Goal: Information Seeking & Learning: Learn about a topic

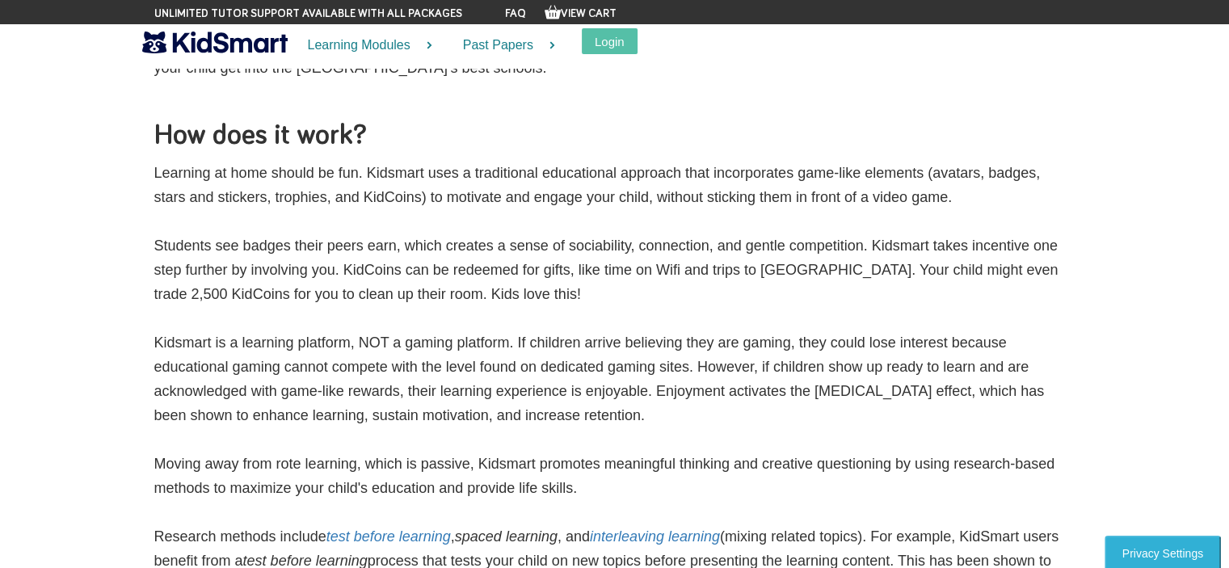
scroll to position [323, 0]
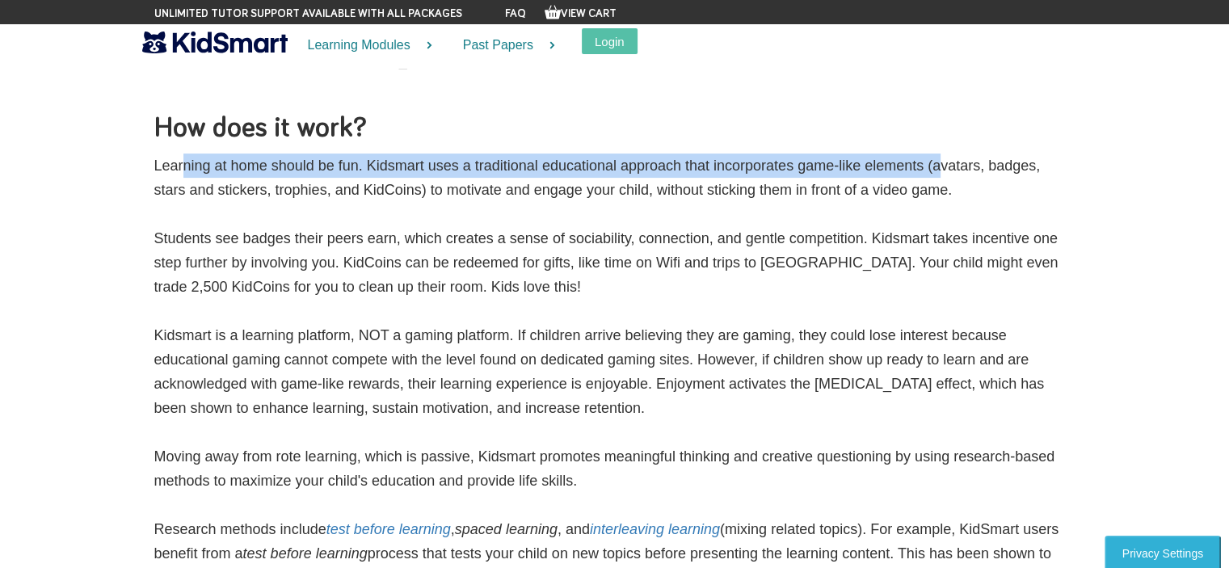
drag, startPoint x: 159, startPoint y: 166, endPoint x: 922, endPoint y: 162, distance: 763.3
click at [922, 162] on p "Learning at home should be fun. Kidsmart uses a traditional educational approac…" at bounding box center [614, 476] width 921 height 646
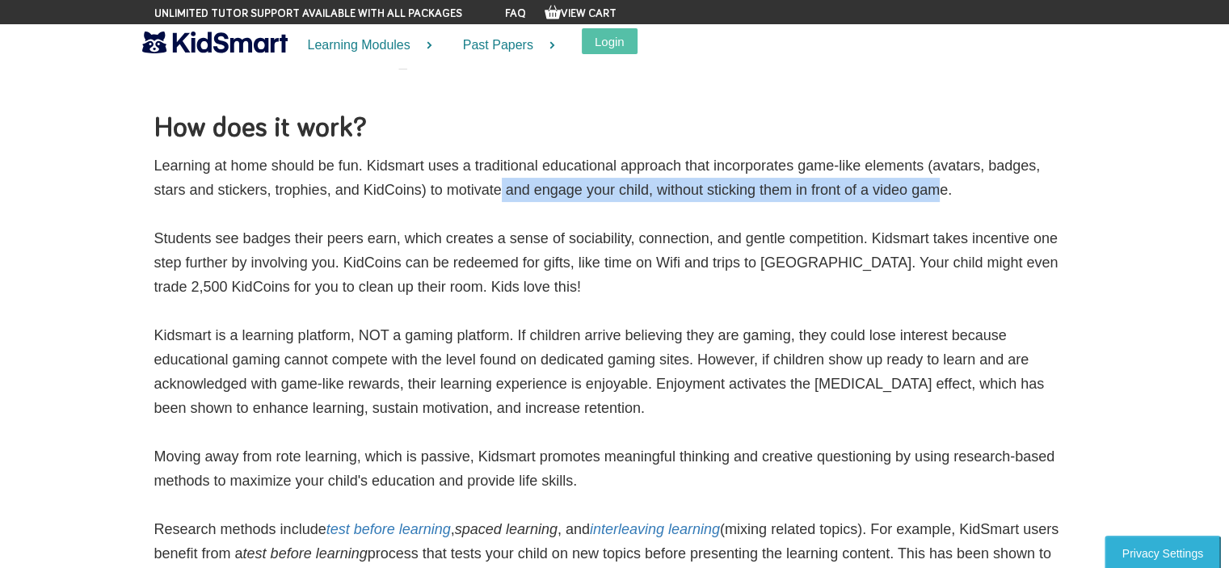
drag, startPoint x: 481, startPoint y: 193, endPoint x: 909, endPoint y: 194, distance: 427.3
click at [909, 194] on p "Learning at home should be fun. Kidsmart uses a traditional educational approac…" at bounding box center [614, 476] width 921 height 646
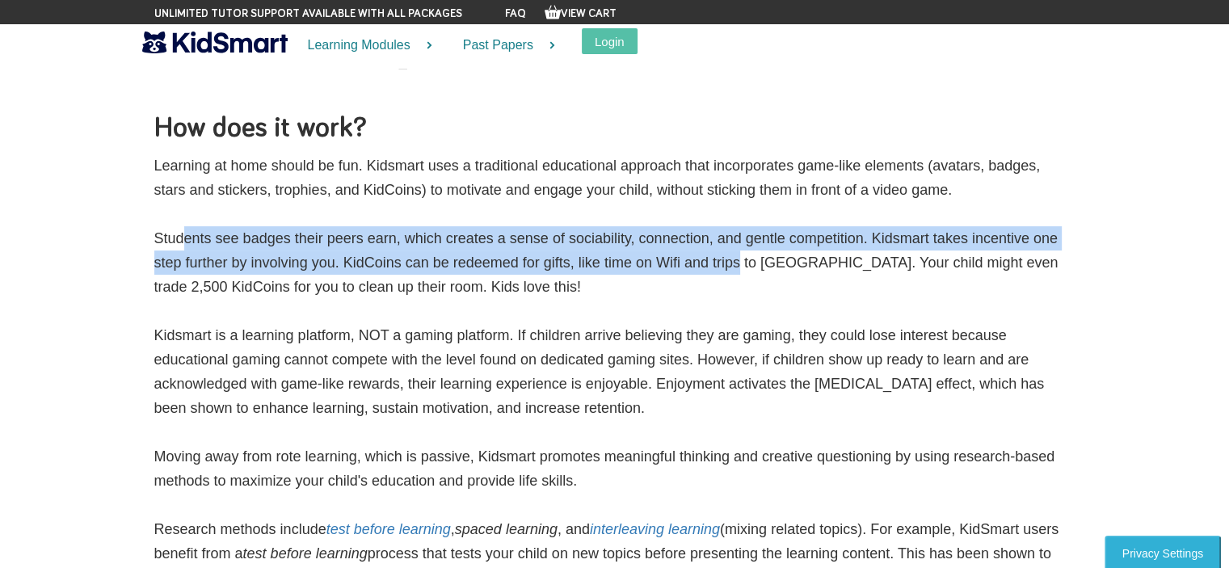
drag, startPoint x: 159, startPoint y: 242, endPoint x: 722, endPoint y: 264, distance: 563.4
click at [722, 264] on p "Learning at home should be fun. Kidsmart uses a traditional educational approac…" at bounding box center [614, 476] width 921 height 646
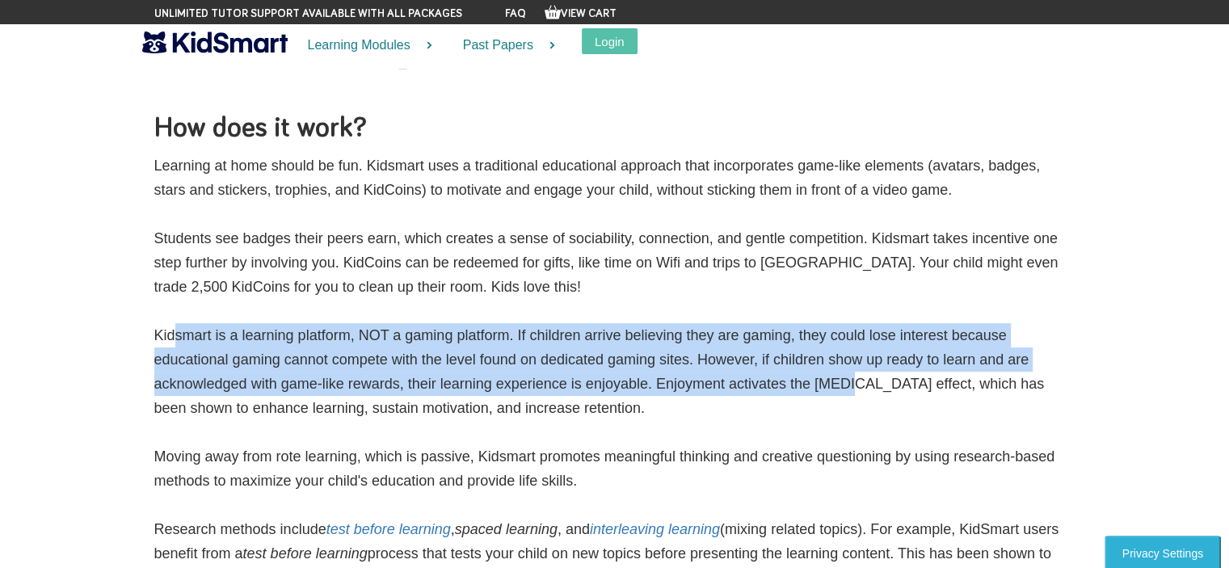
drag, startPoint x: 149, startPoint y: 338, endPoint x: 831, endPoint y: 384, distance: 683.2
click at [831, 384] on div "Our Story Did you know that online learning may be more engaging than classroom…" at bounding box center [614, 270] width 945 height 1074
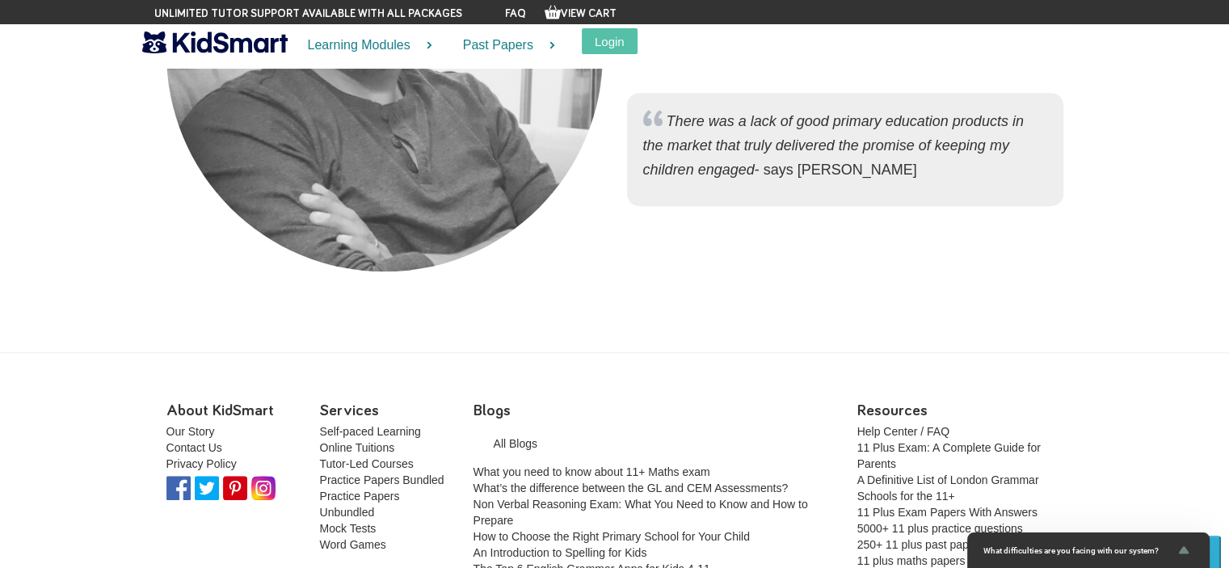
scroll to position [1578, 0]
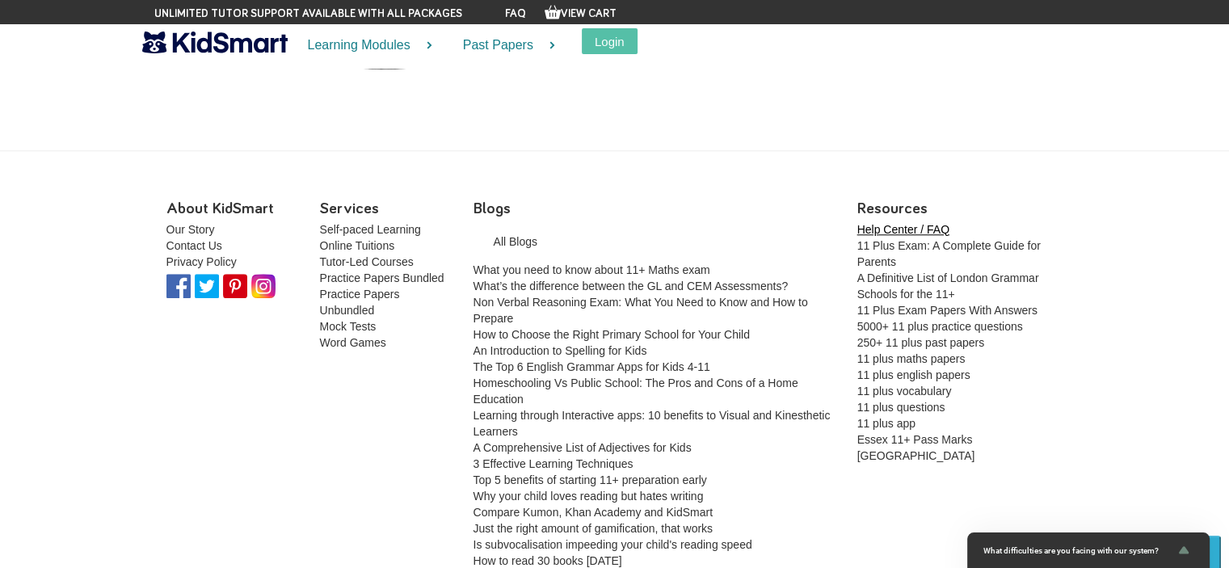
click at [897, 225] on link "Help Center / FAQ" at bounding box center [903, 229] width 92 height 13
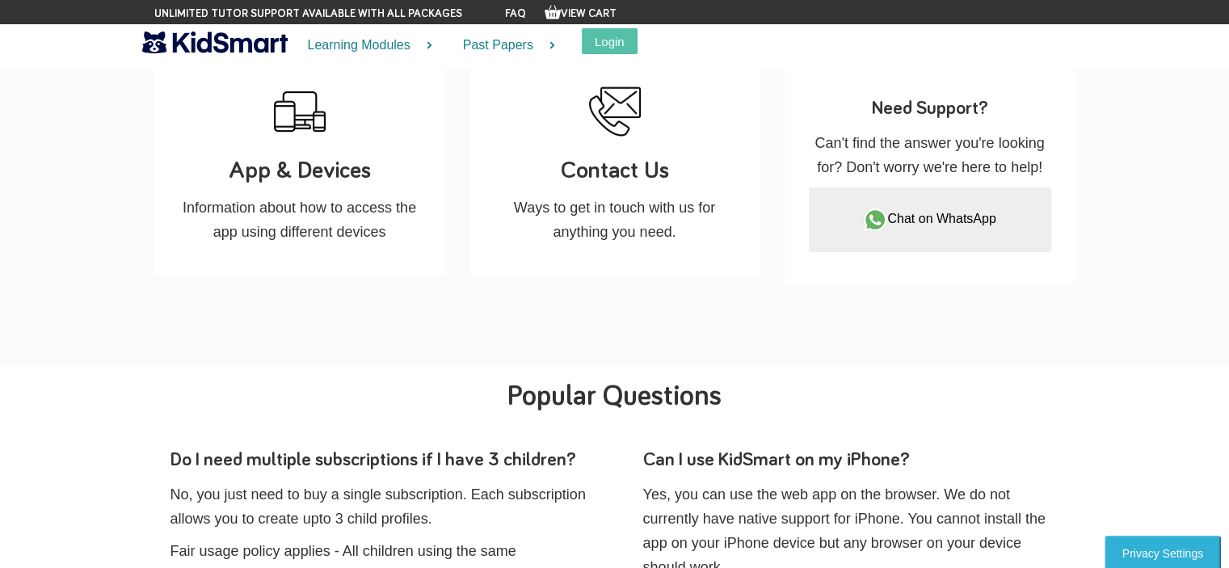
scroll to position [488, 0]
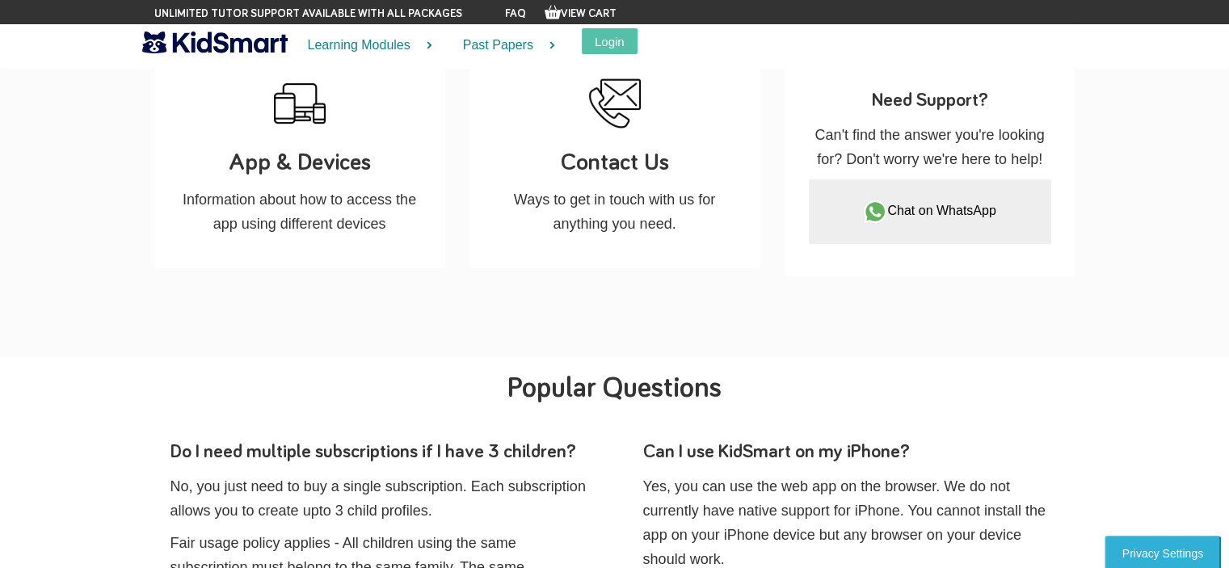
drag, startPoint x: 1233, startPoint y: 146, endPoint x: 1240, endPoint y: 263, distance: 117.3
click at [318, 193] on p "Information about how to access the app using different devices" at bounding box center [300, 211] width 242 height 48
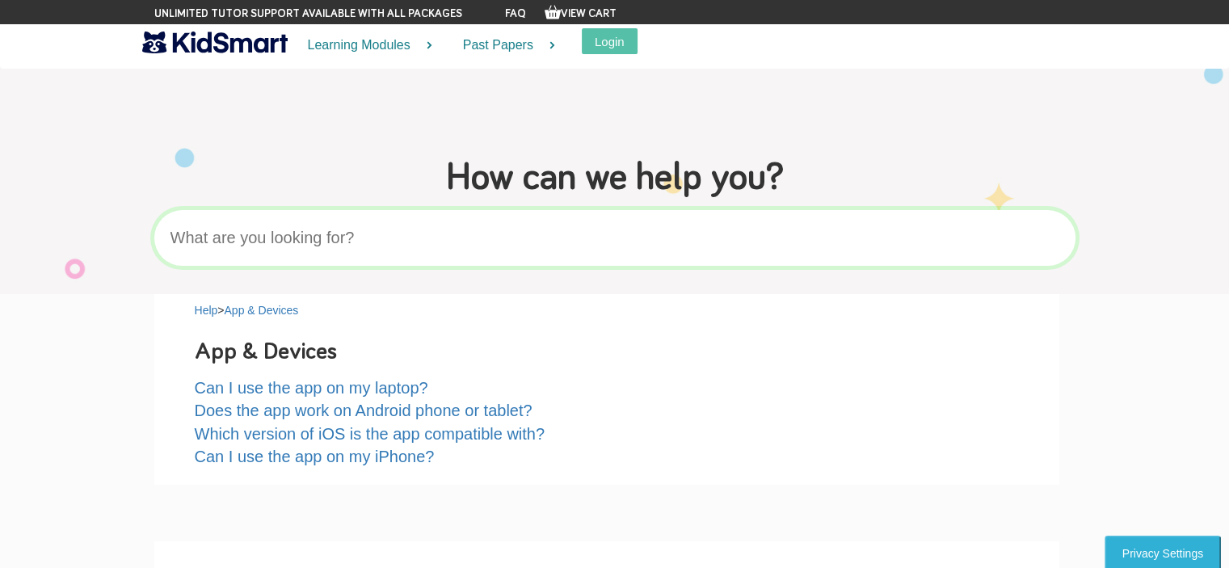
drag, startPoint x: 323, startPoint y: 383, endPoint x: 87, endPoint y: 397, distance: 236.2
click at [339, 461] on link "Can I use the app on my iPhone?" at bounding box center [315, 456] width 240 height 18
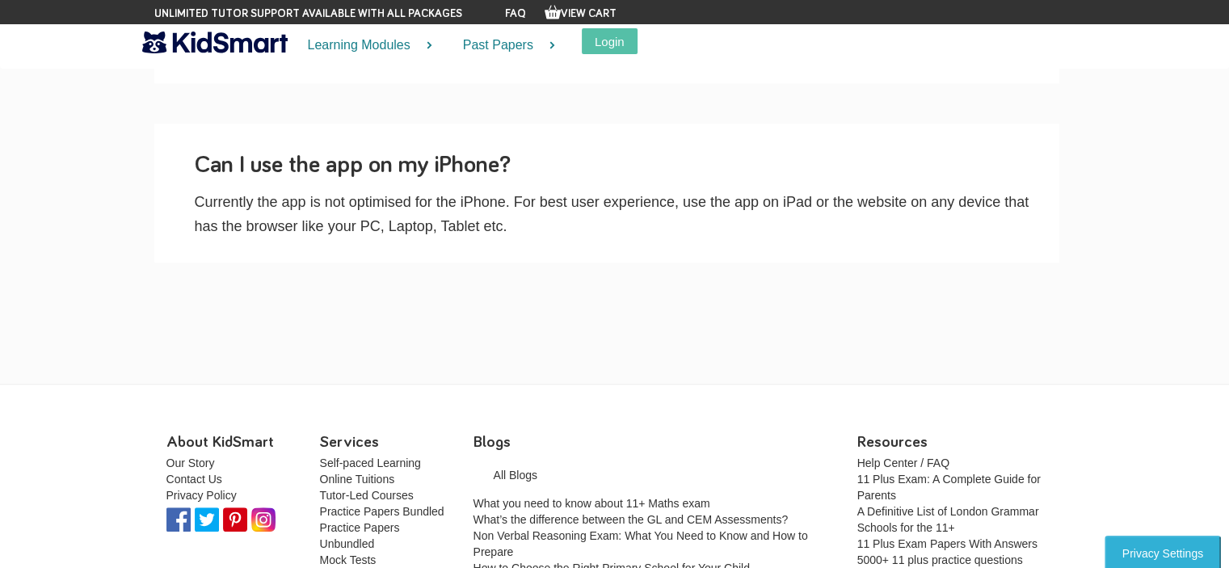
scroll to position [998, 0]
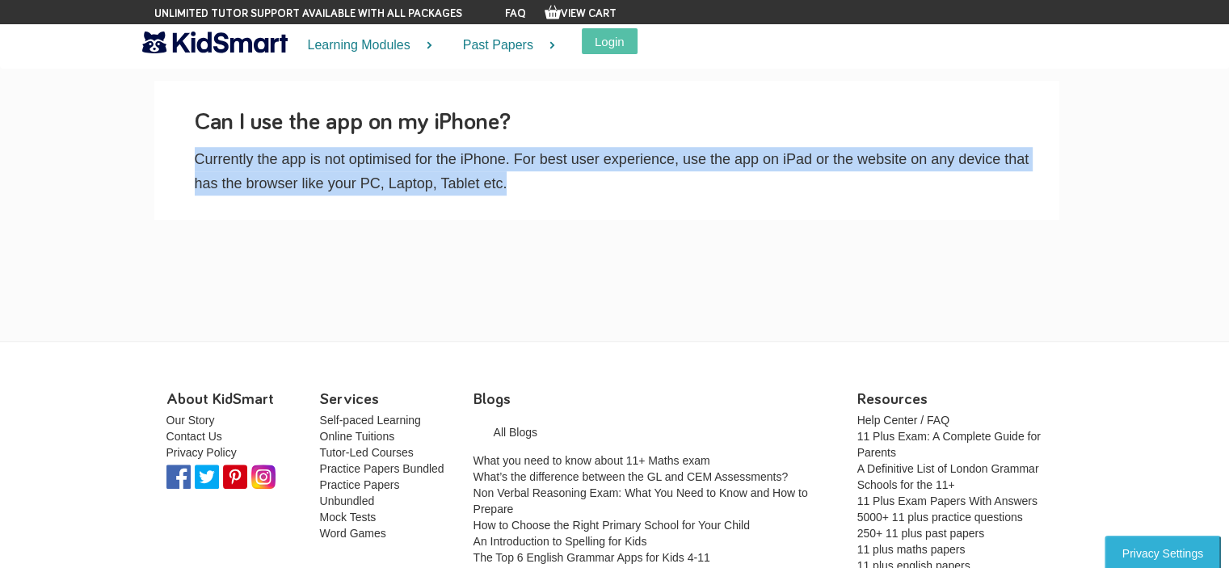
drag, startPoint x: 193, startPoint y: 168, endPoint x: 509, endPoint y: 180, distance: 316.0
click at [509, 180] on div "Can I use the app on my iPhone? Currently the app is not optimised for the iPho…" at bounding box center [606, 150] width 905 height 139
click at [513, 183] on p "Currently the app is not optimised for the iPhone. For best user experience, us…" at bounding box center [619, 171] width 848 height 48
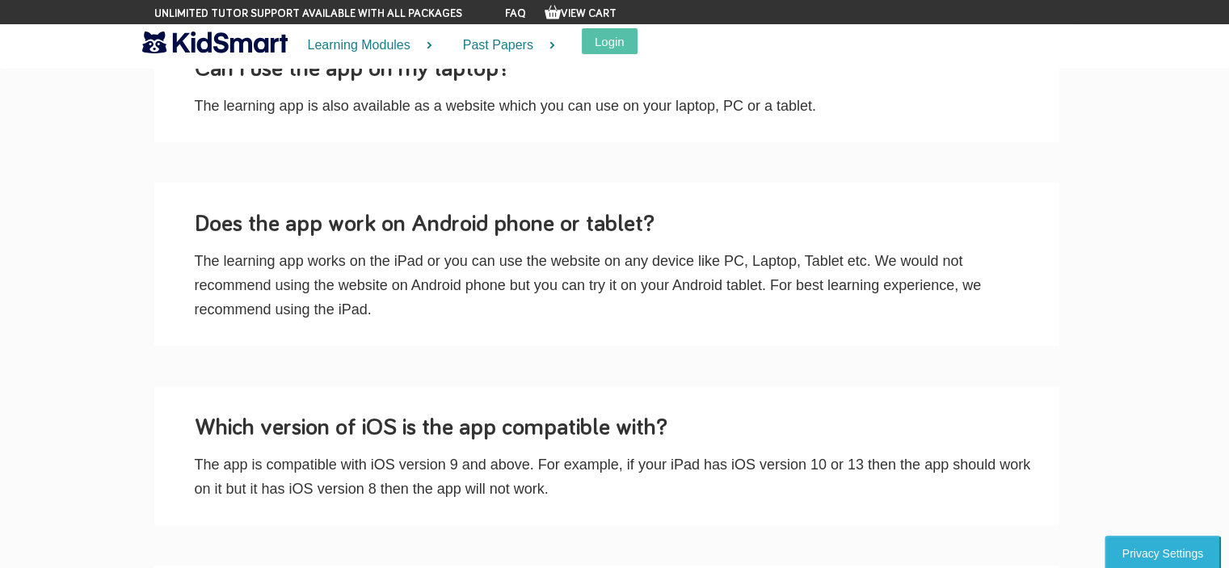
scroll to position [433, 0]
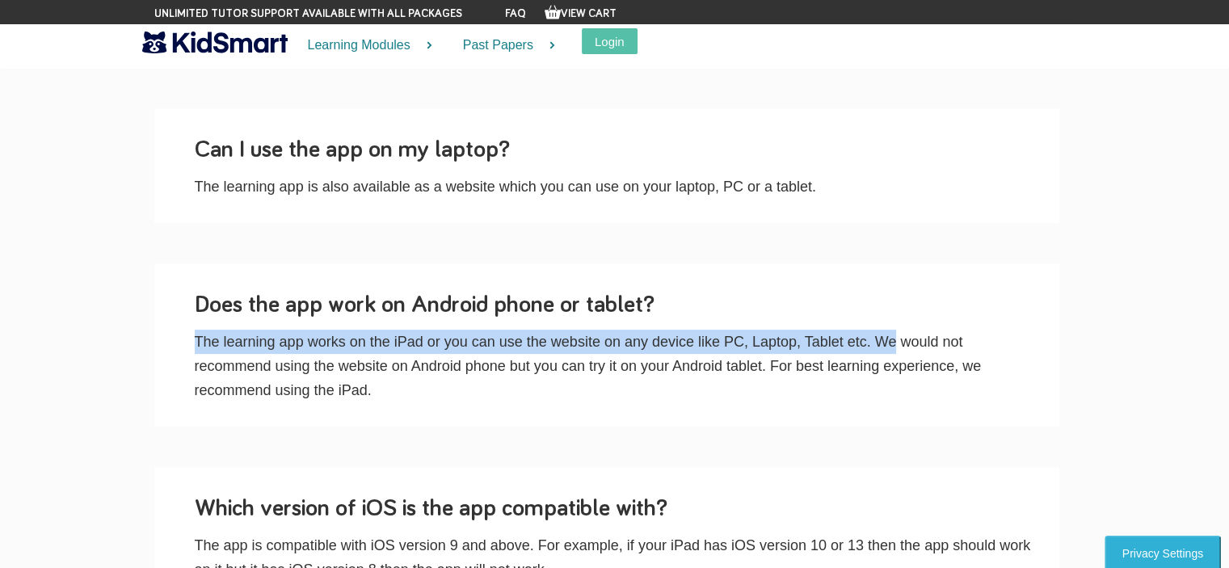
drag, startPoint x: 191, startPoint y: 337, endPoint x: 897, endPoint y: 350, distance: 706.0
click at [897, 350] on div "Does the app work on Android phone or tablet? The learning app works on the iPa…" at bounding box center [606, 344] width 905 height 163
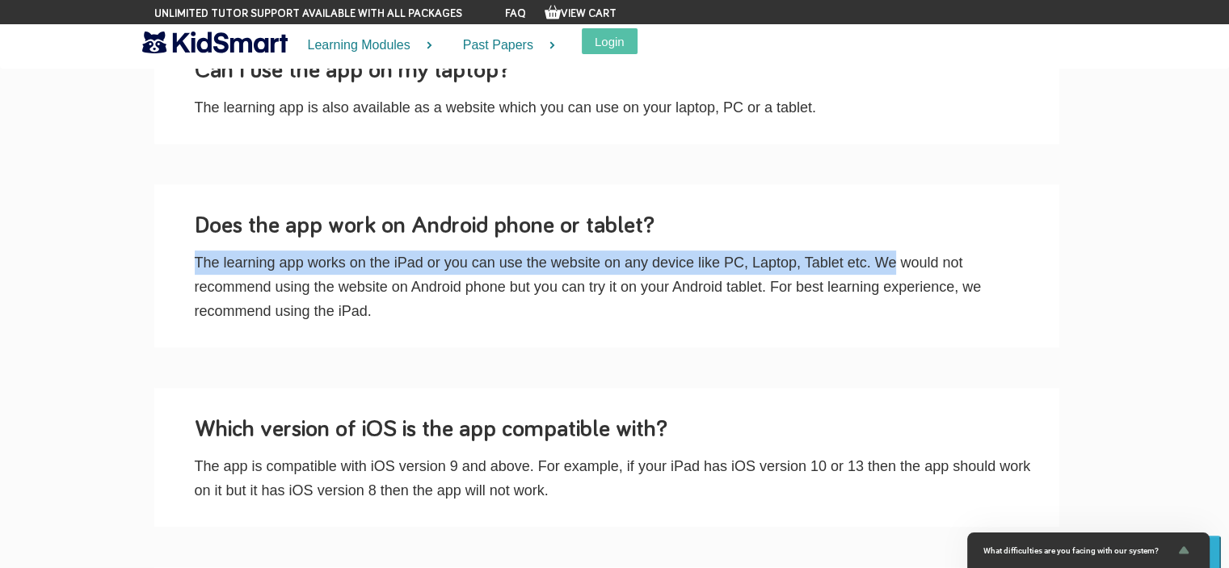
scroll to position [514, 0]
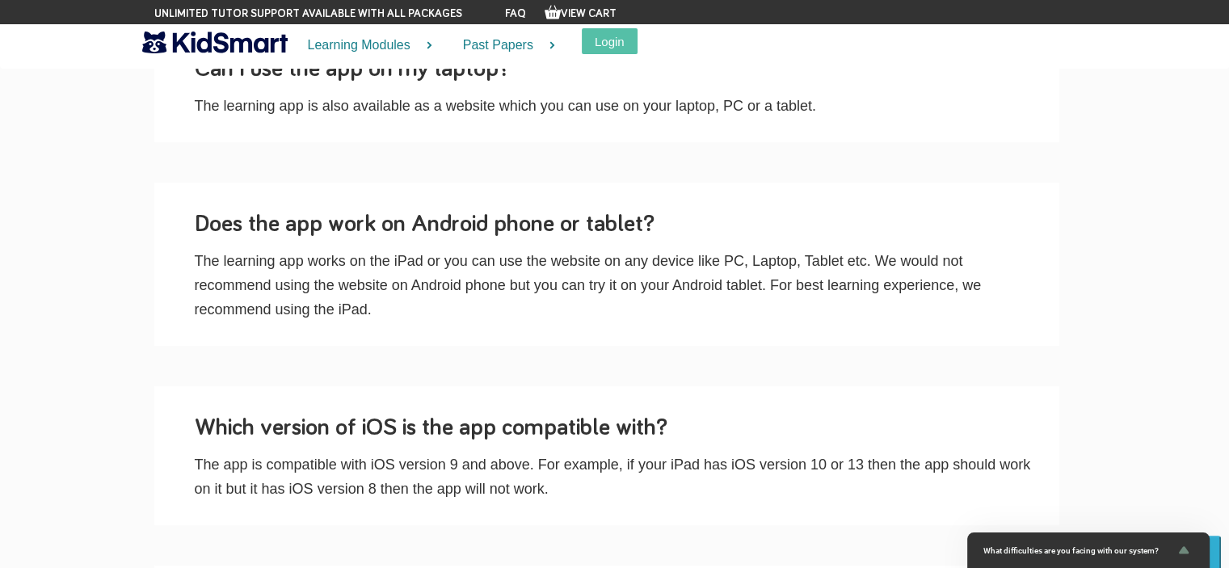
click at [575, 296] on p "The learning app works on the iPad or you can use the website on any device lik…" at bounding box center [619, 285] width 848 height 73
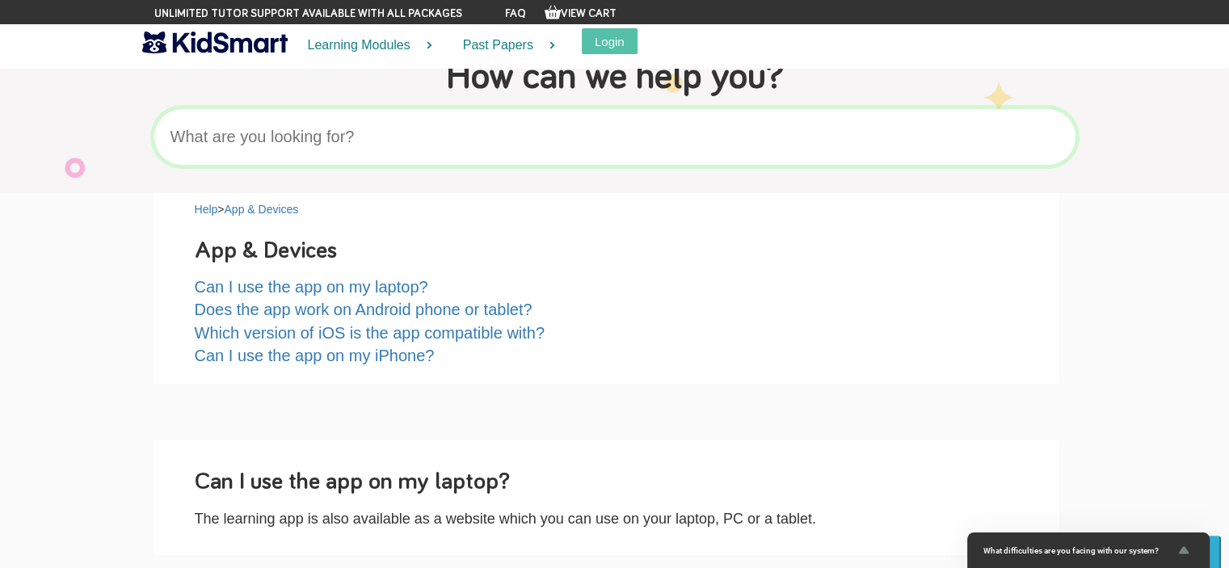
scroll to position [162, 0]
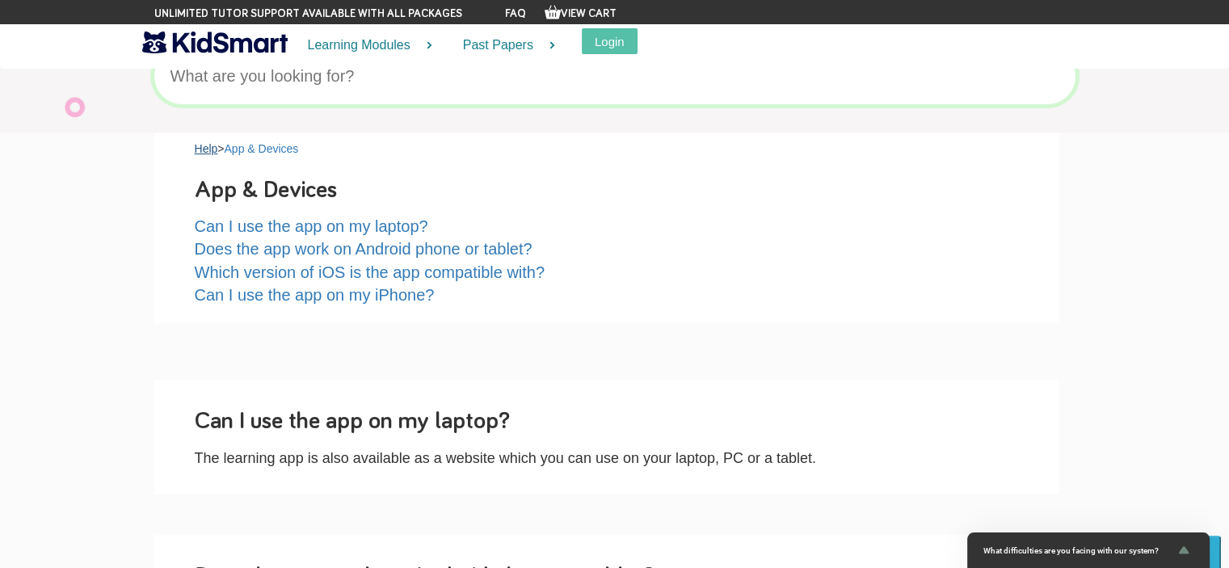
click at [204, 146] on link "Help" at bounding box center [206, 148] width 23 height 13
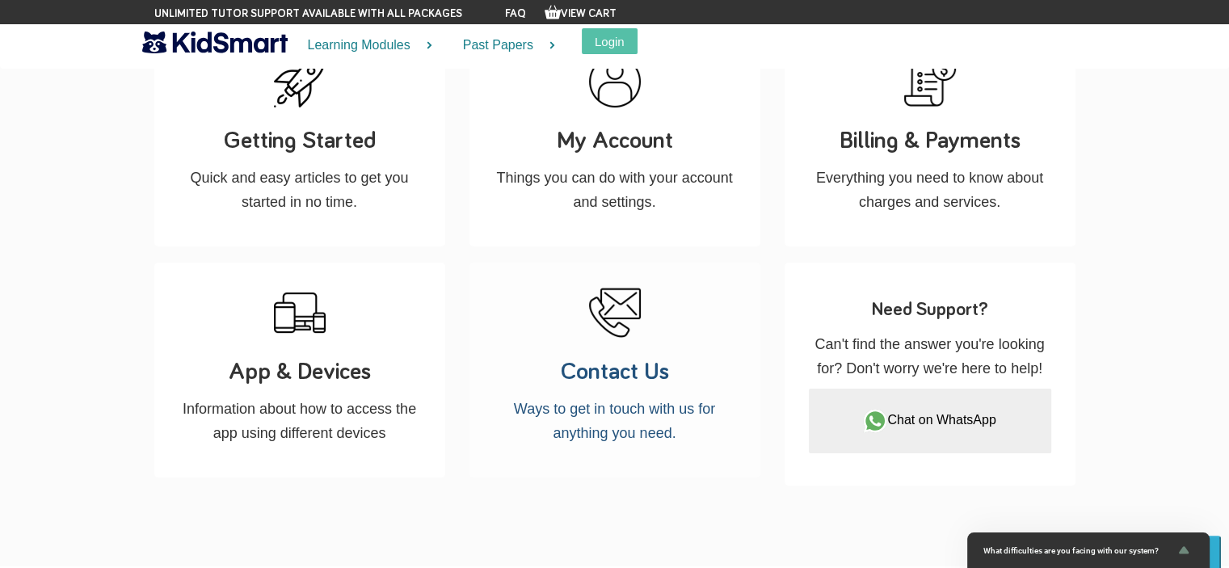
scroll to position [242, 0]
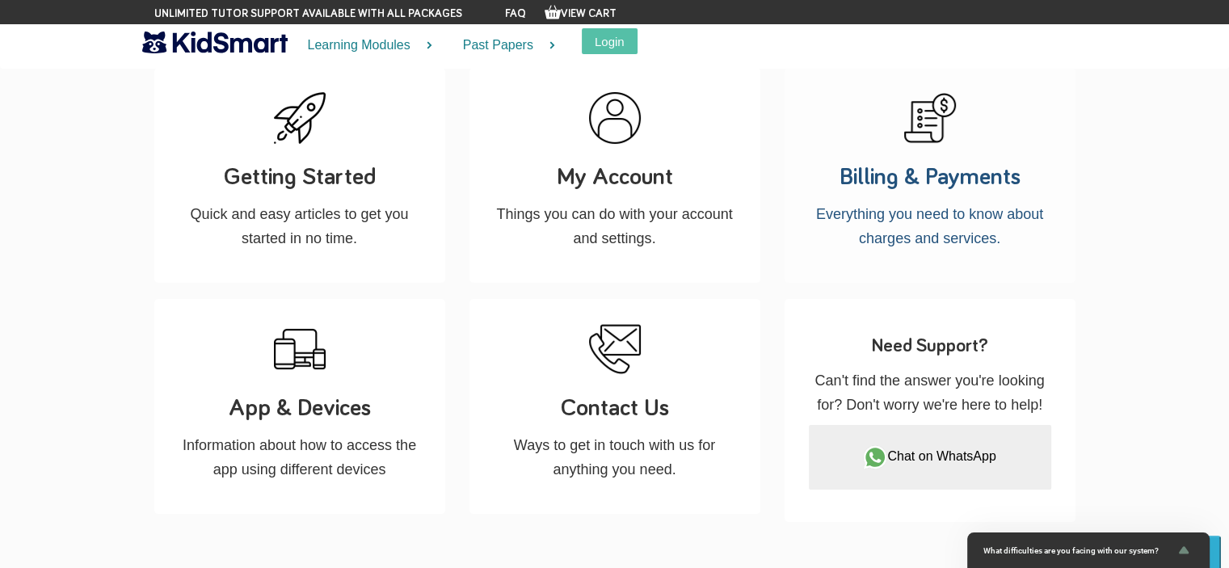
click at [878, 193] on h3 "Billing & Payments" at bounding box center [930, 177] width 242 height 34
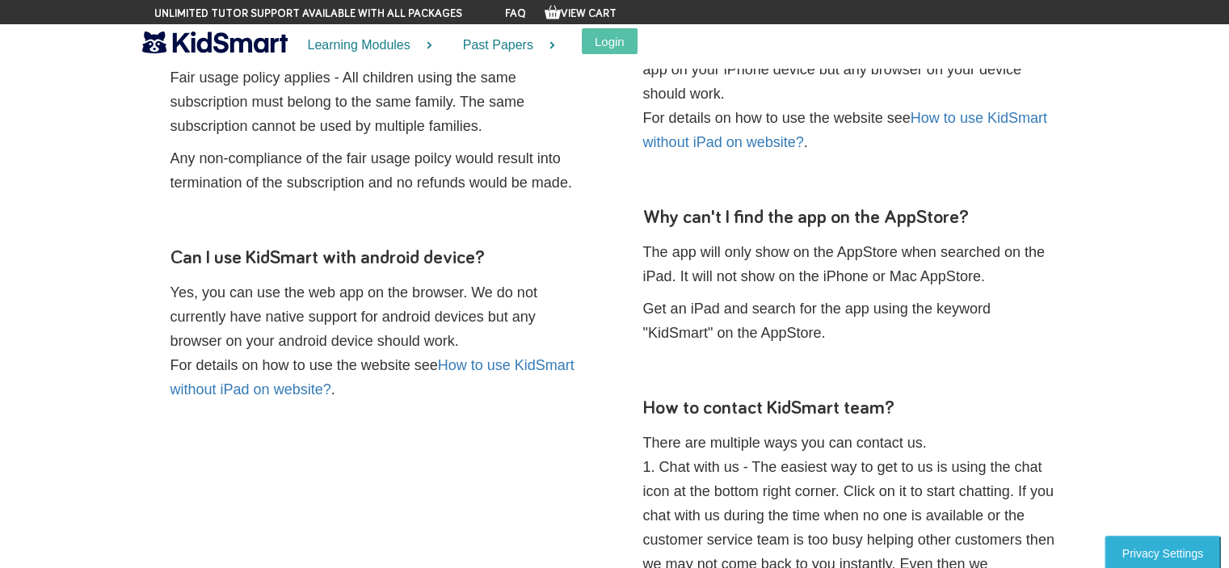
scroll to position [969, 0]
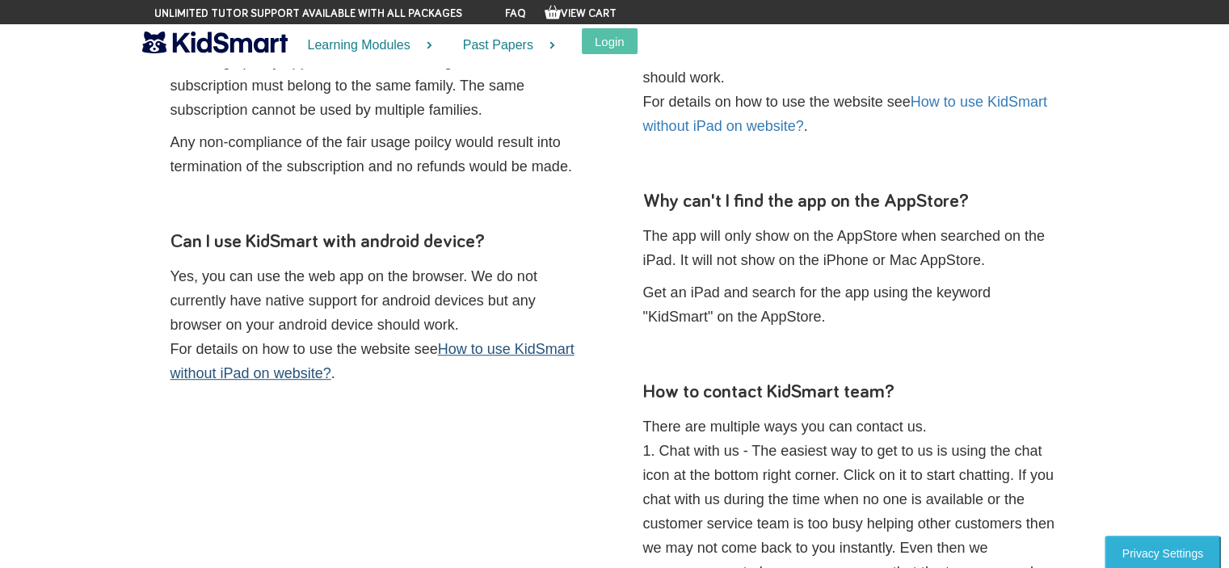
click at [506, 352] on link "How to use KidSmart without iPad on website?" at bounding box center [372, 361] width 404 height 40
click at [504, 346] on link "How to use KidSmart without iPad on website?" at bounding box center [372, 361] width 404 height 40
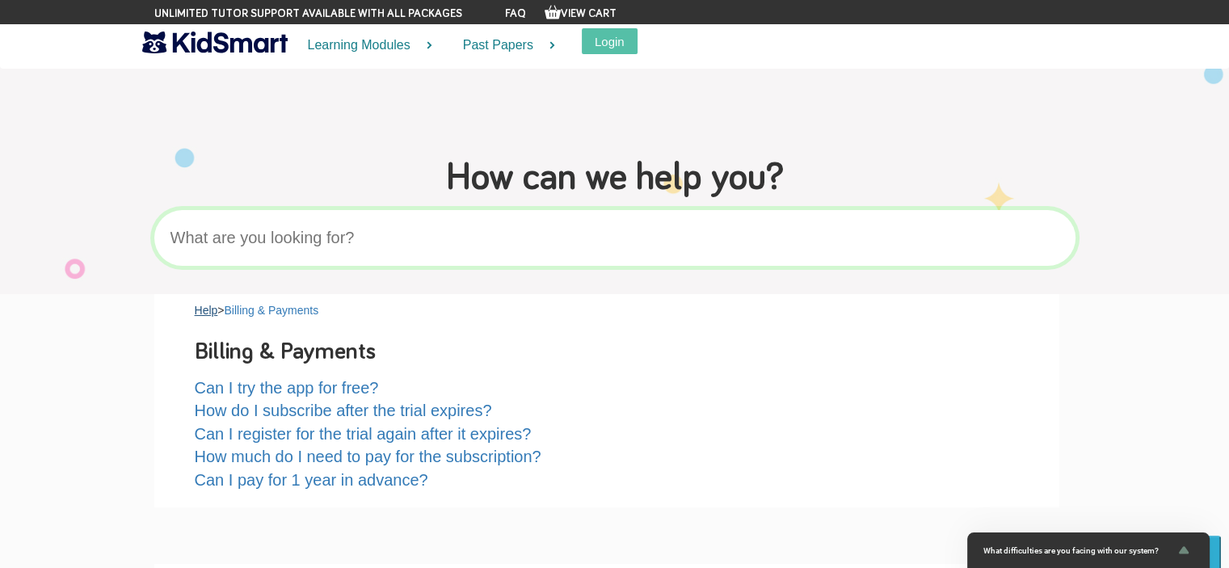
click at [212, 313] on link "Help" at bounding box center [206, 310] width 23 height 13
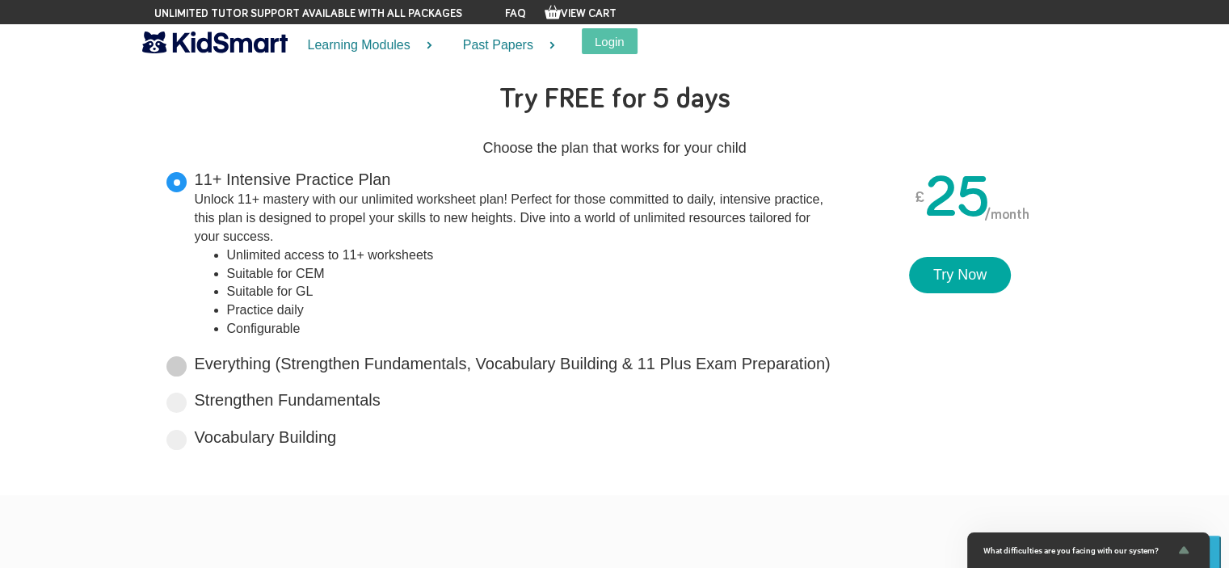
click at [556, 360] on label "Everything (Strengthen Fundamentals, Vocabulary Building & 11 Plus Exam Prepara…" at bounding box center [513, 363] width 636 height 23
click at [830, 360] on input "Everything (Strengthen Fundamentals, Vocabulary Building & 11 Plus Exam Prepara…" at bounding box center [835, 360] width 11 height 11
radio input "true"
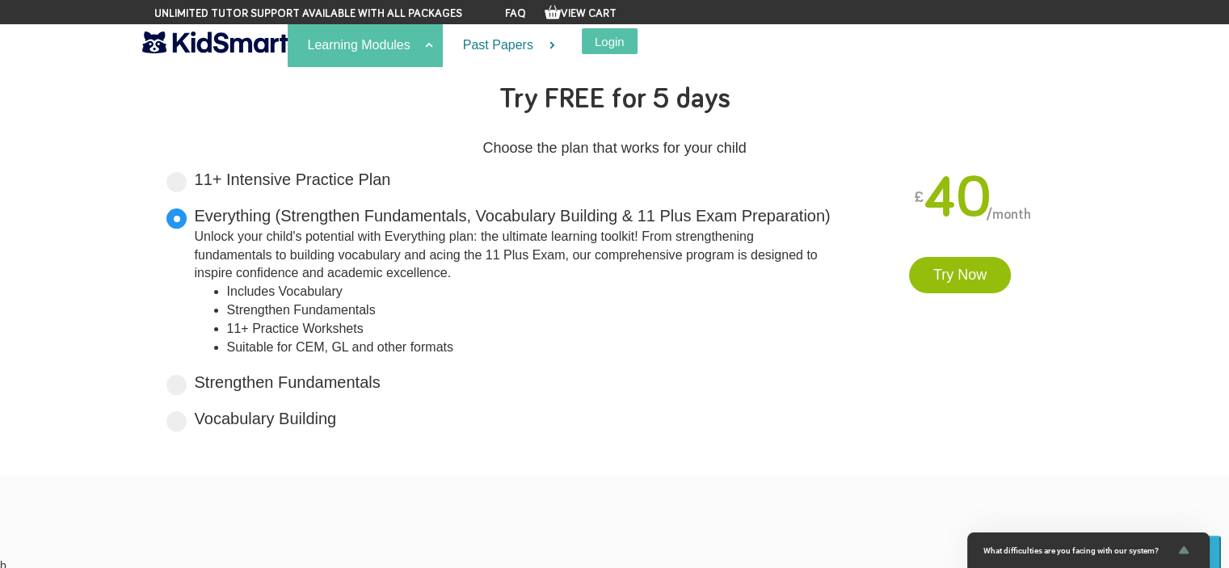
click at [430, 44] on link "Learning Modules" at bounding box center [365, 45] width 155 height 43
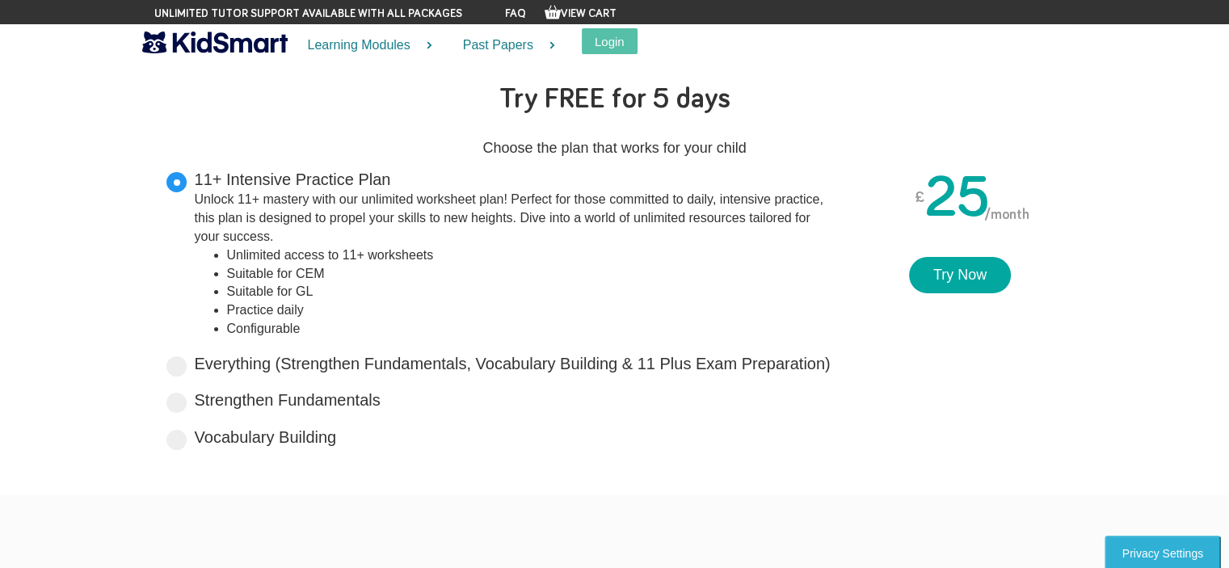
click at [426, 48] on link "Learning Modules" at bounding box center [365, 45] width 155 height 43
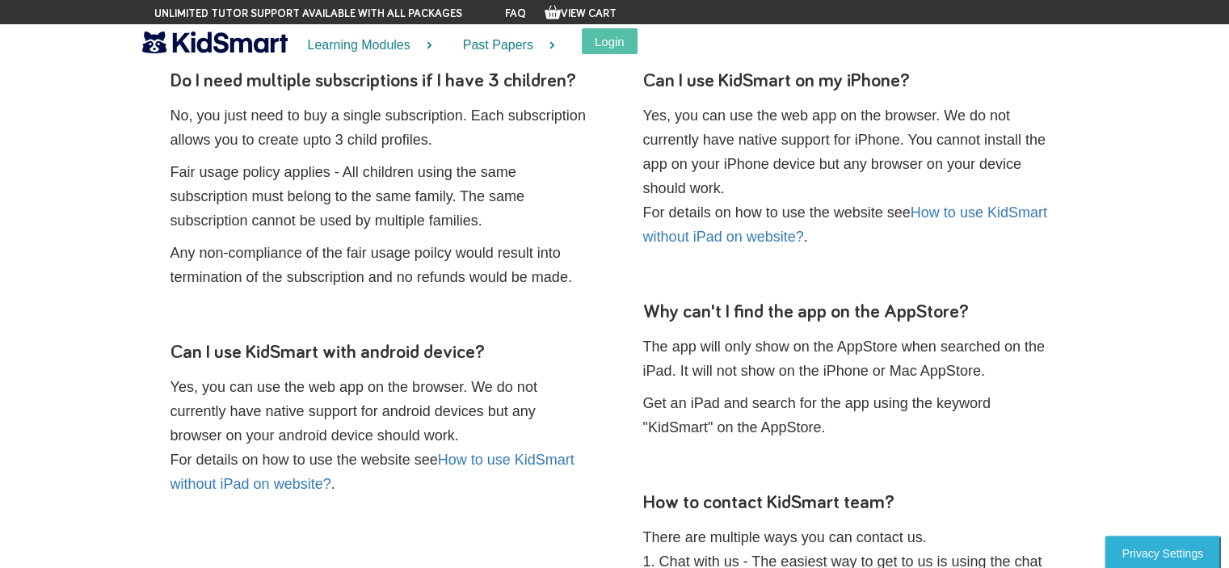
scroll to position [808, 0]
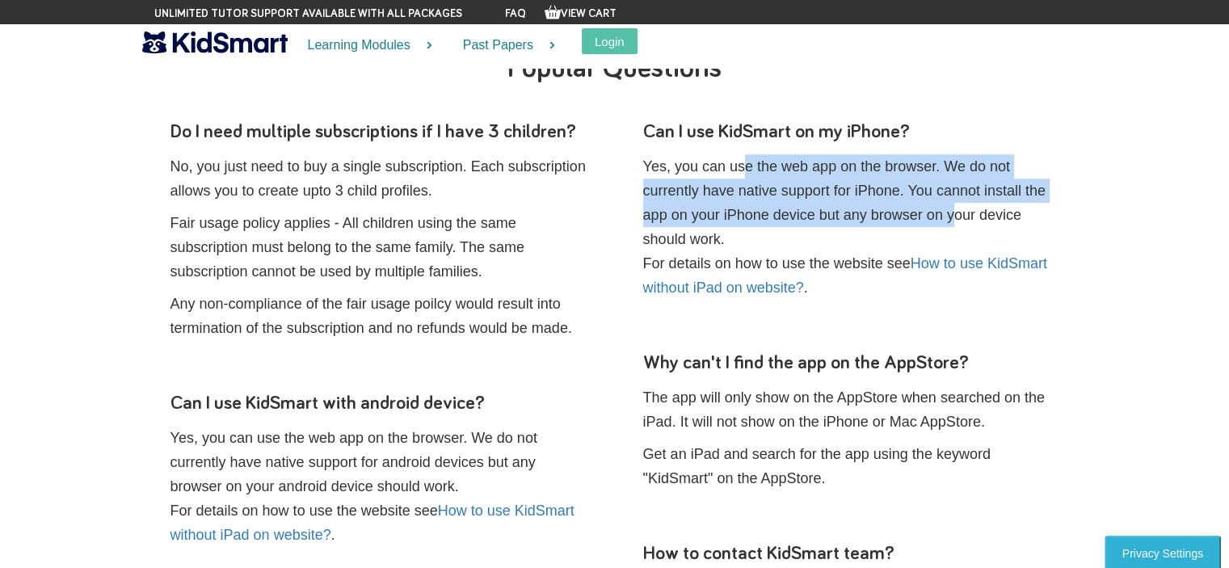
drag, startPoint x: 699, startPoint y: 166, endPoint x: 909, endPoint y: 205, distance: 214.5
click at [909, 205] on p "Yes, you can use the web app on the browser. We do not currently have native su…" at bounding box center [851, 226] width 416 height 145
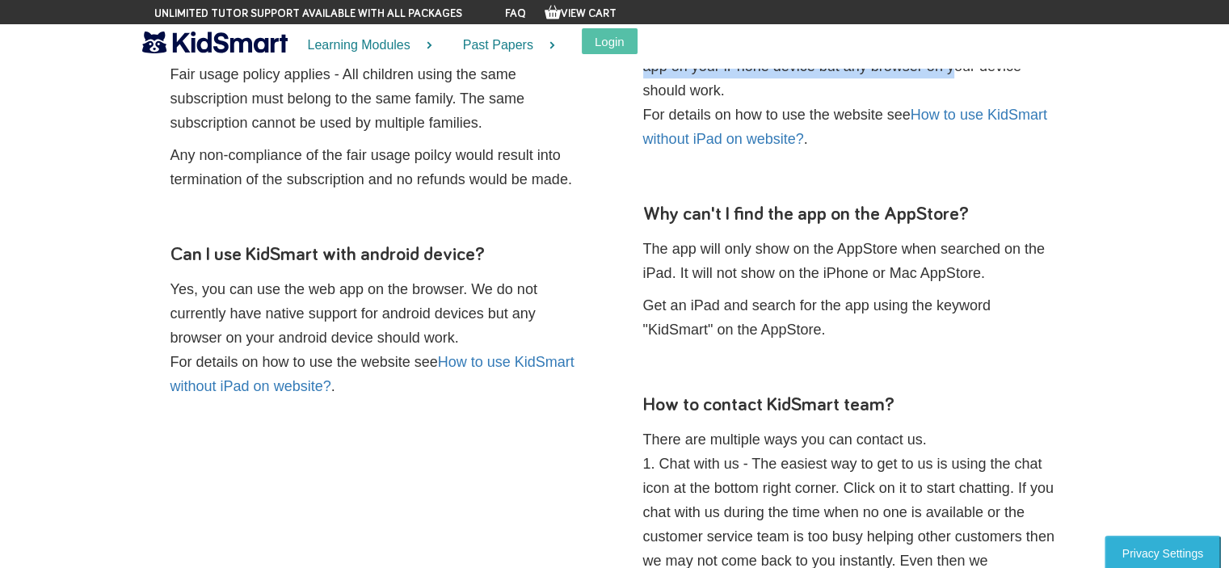
scroll to position [969, 0]
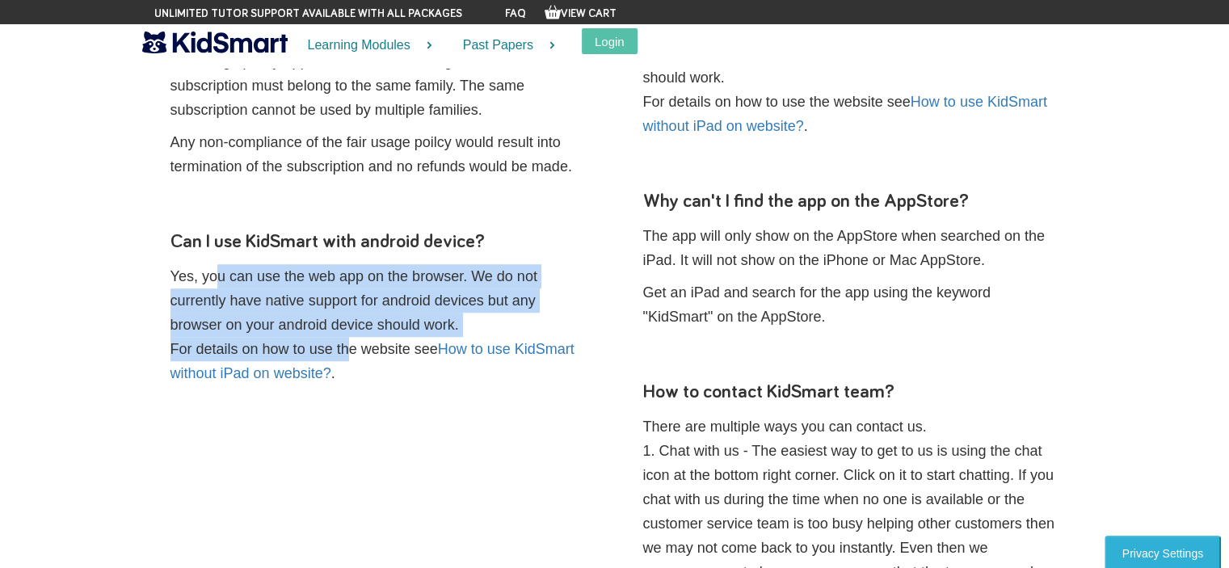
drag, startPoint x: 165, startPoint y: 274, endPoint x: 304, endPoint y: 346, distance: 156.4
click at [304, 346] on div "Can I use KidSmart with android device? Yes, you can use the web app on the bro…" at bounding box center [378, 306] width 448 height 207
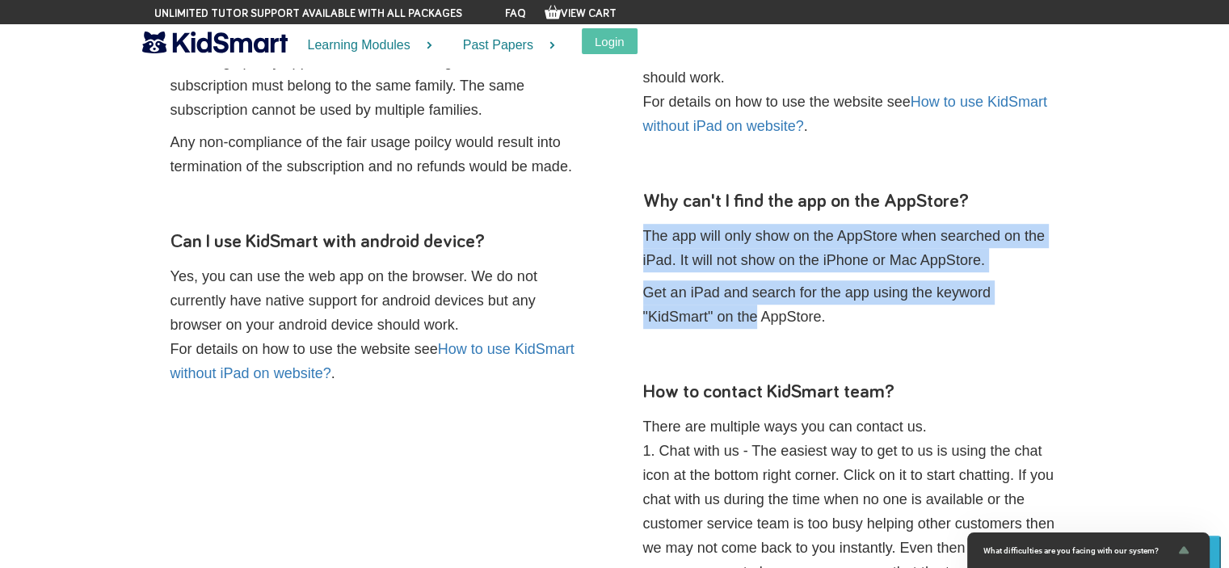
drag, startPoint x: 643, startPoint y: 228, endPoint x: 756, endPoint y: 316, distance: 143.3
click at [756, 316] on div "Why can't I find the app on the AppStore? The app will only show on the AppStor…" at bounding box center [851, 257] width 448 height 191
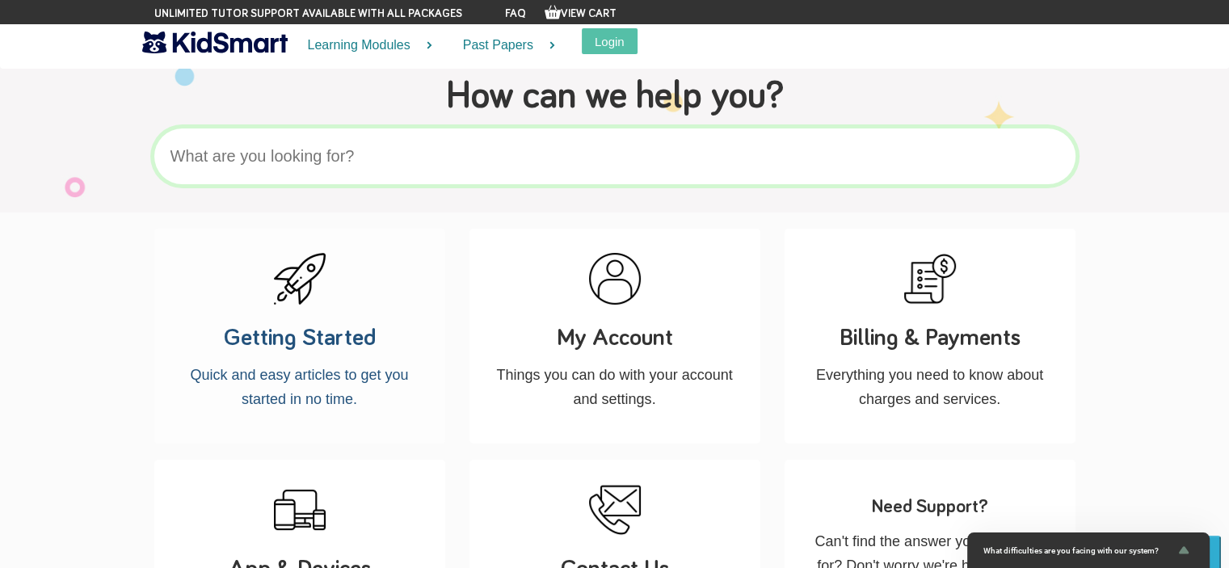
scroll to position [0, 0]
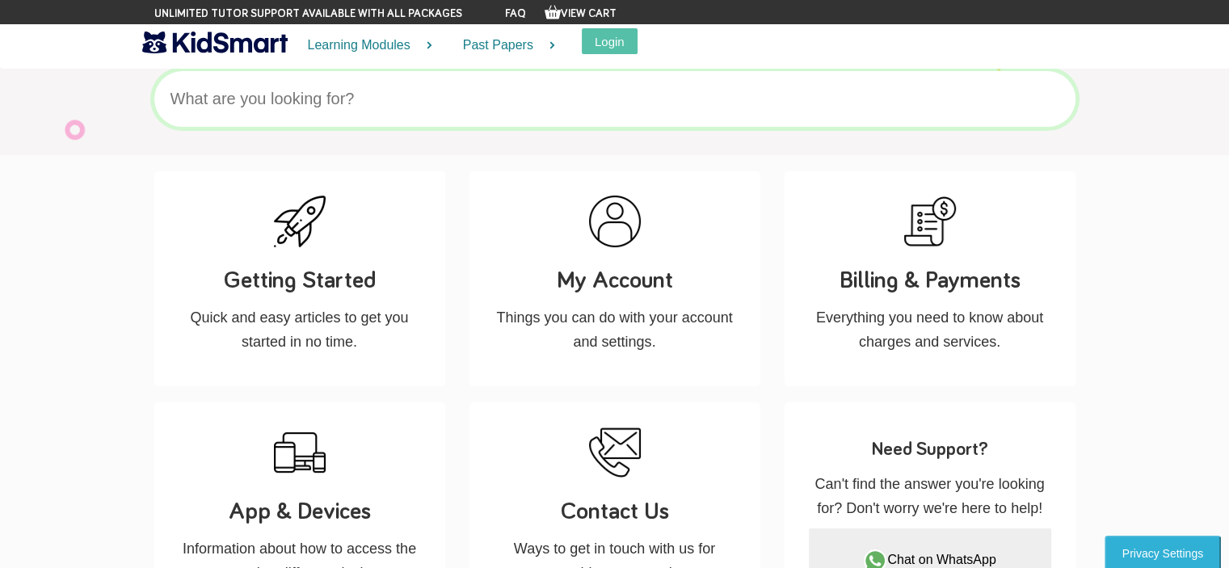
scroll to position [162, 0]
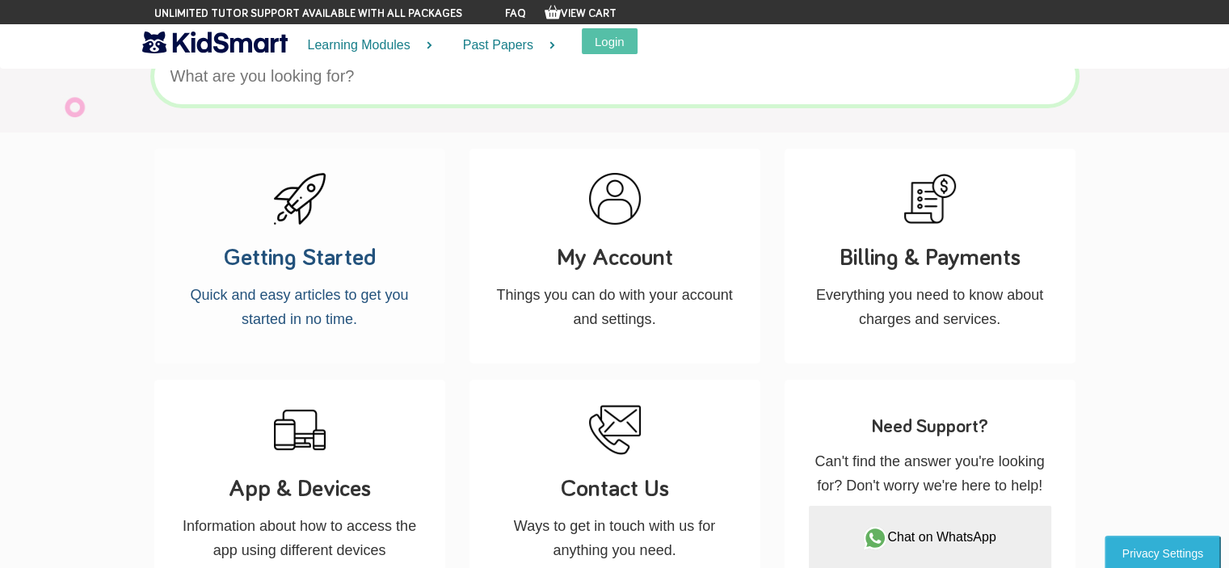
click at [352, 271] on h3 "Getting Started" at bounding box center [300, 258] width 242 height 34
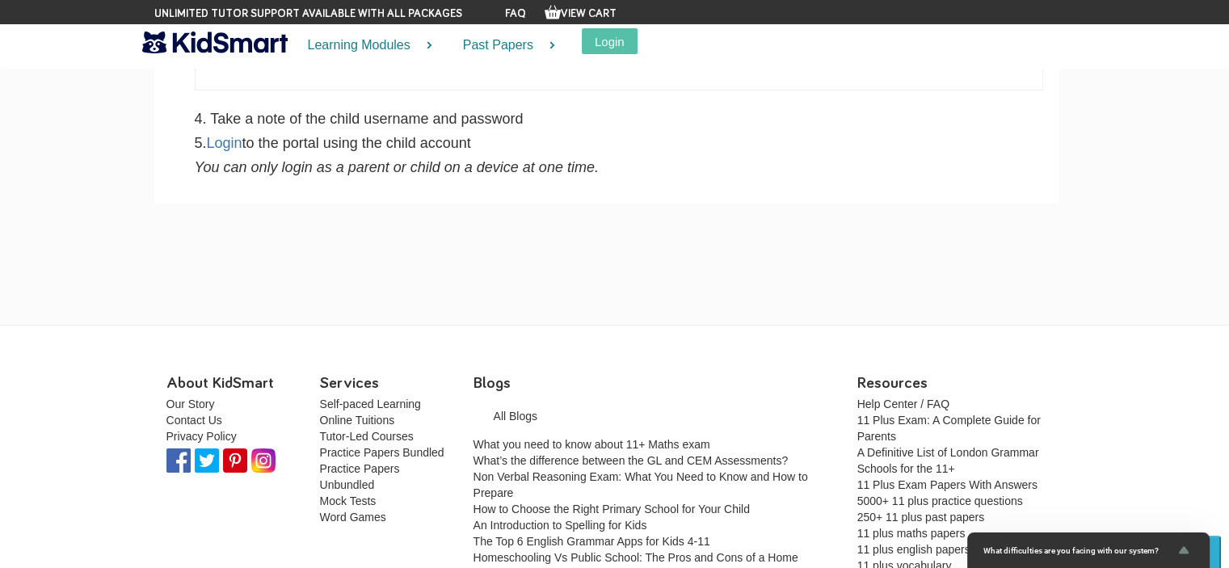
scroll to position [5646, 0]
